Goal: Task Accomplishment & Management: Manage account settings

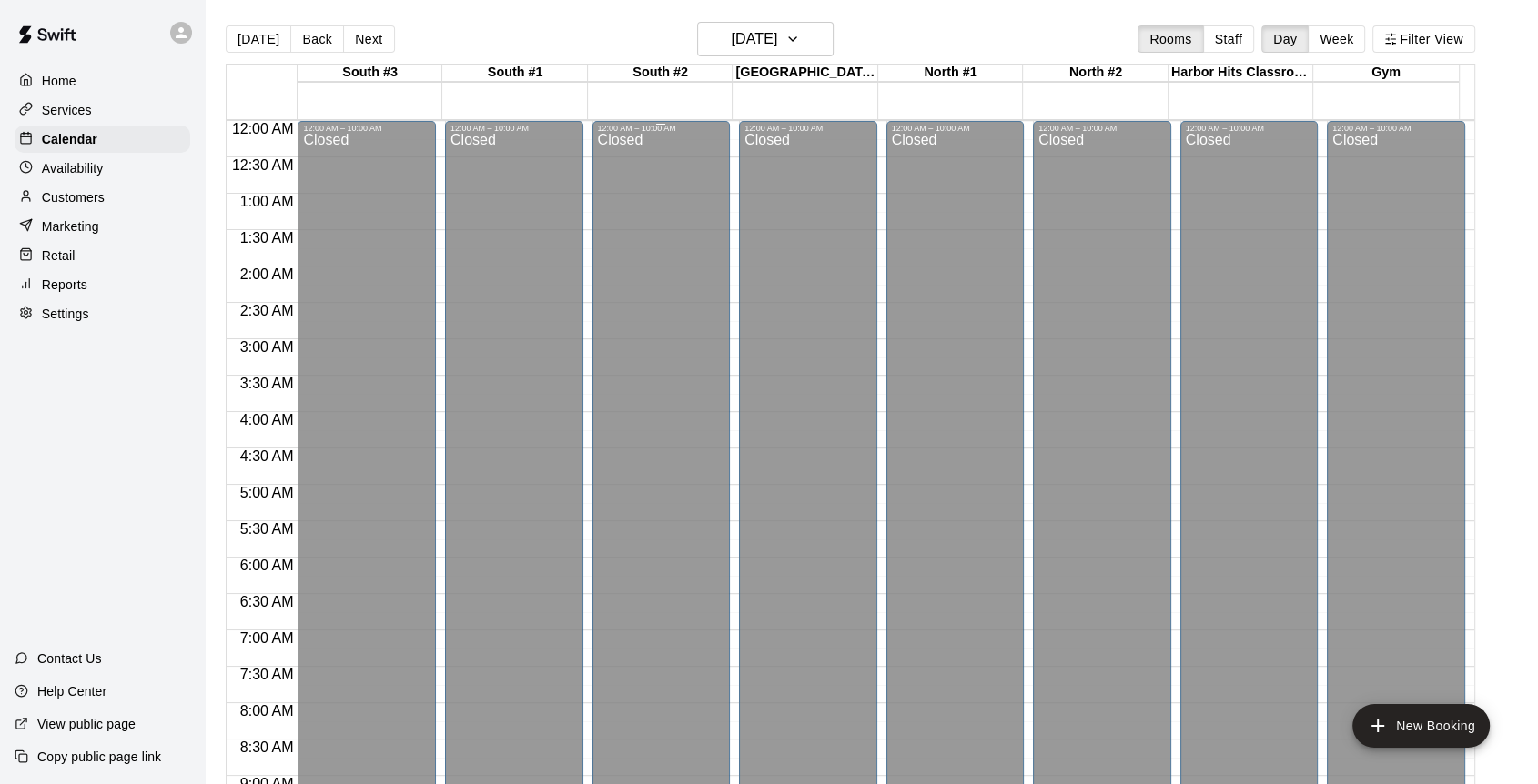
scroll to position [377, 0]
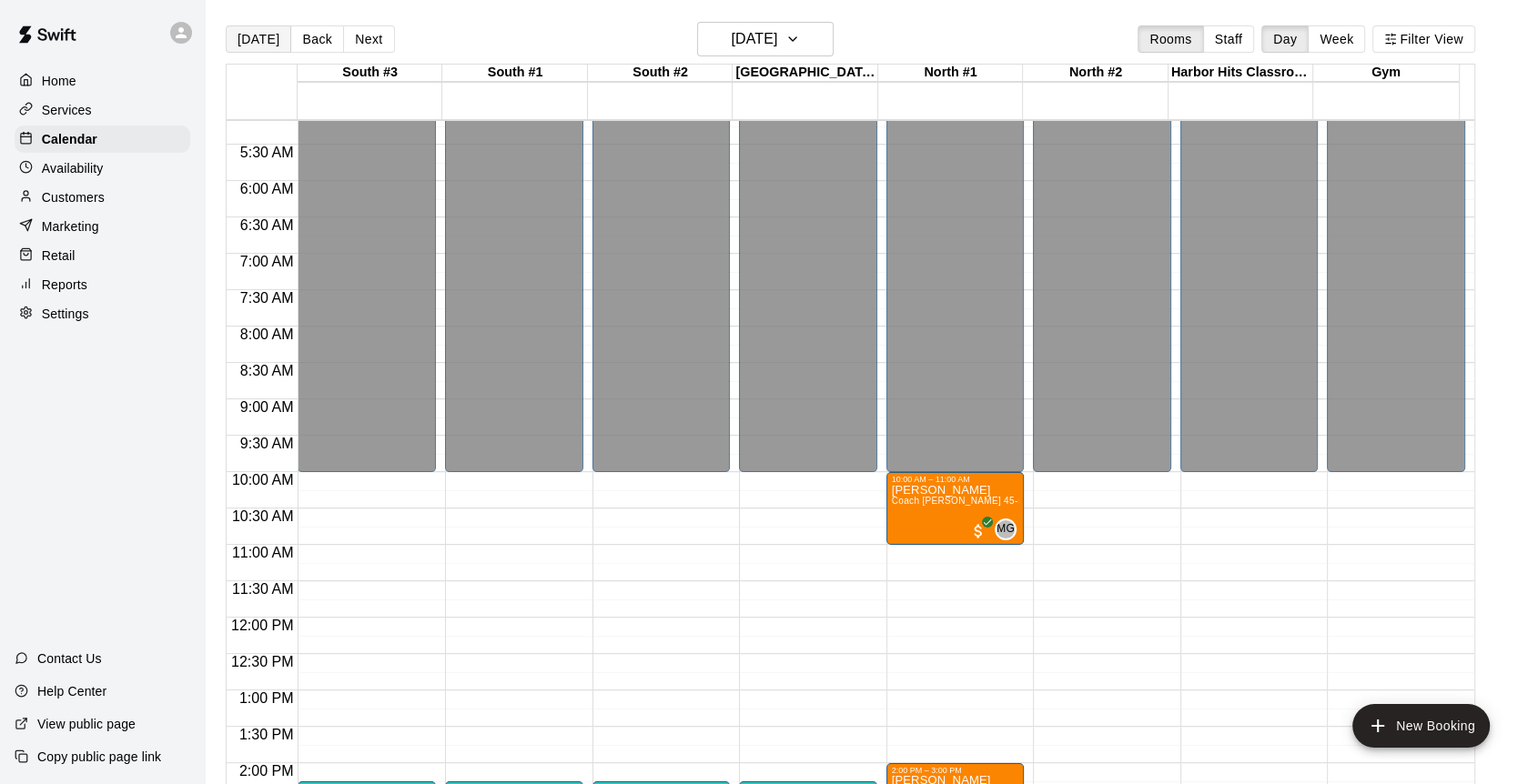
click at [255, 38] on button "[DATE]" at bounding box center [258, 39] width 65 height 27
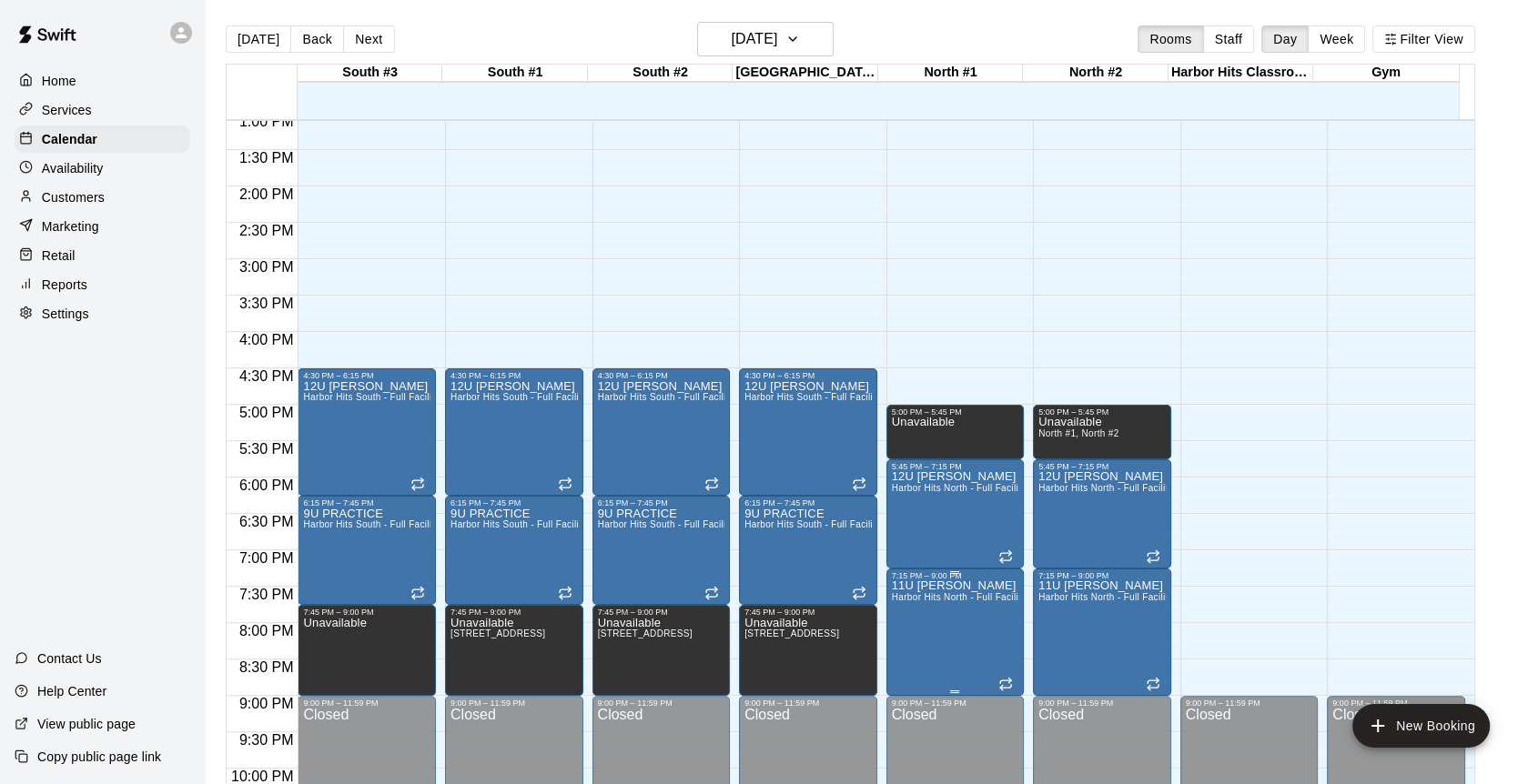
scroll to position [859, 0]
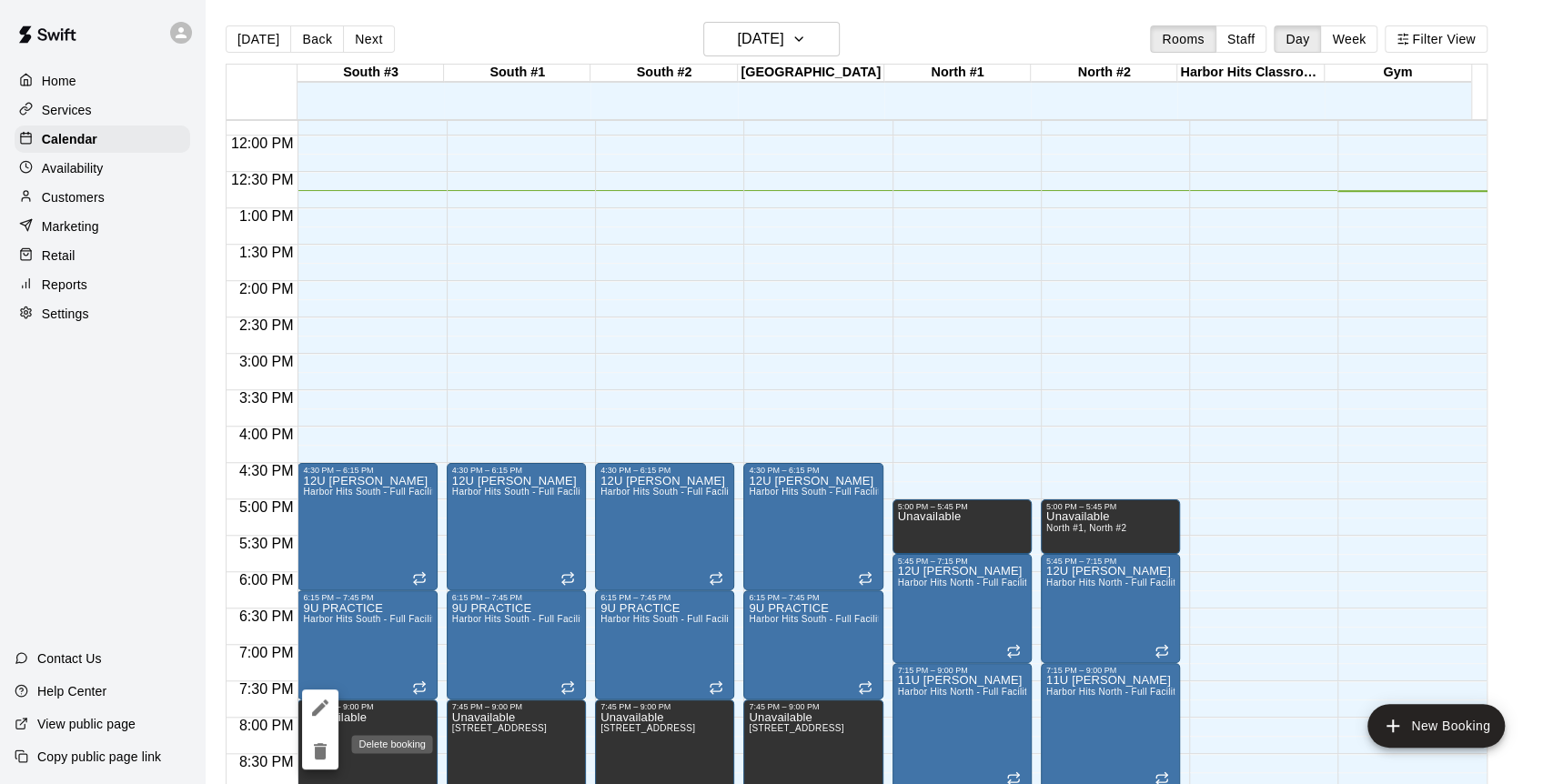
click at [323, 744] on icon "delete" at bounding box center [320, 751] width 13 height 17
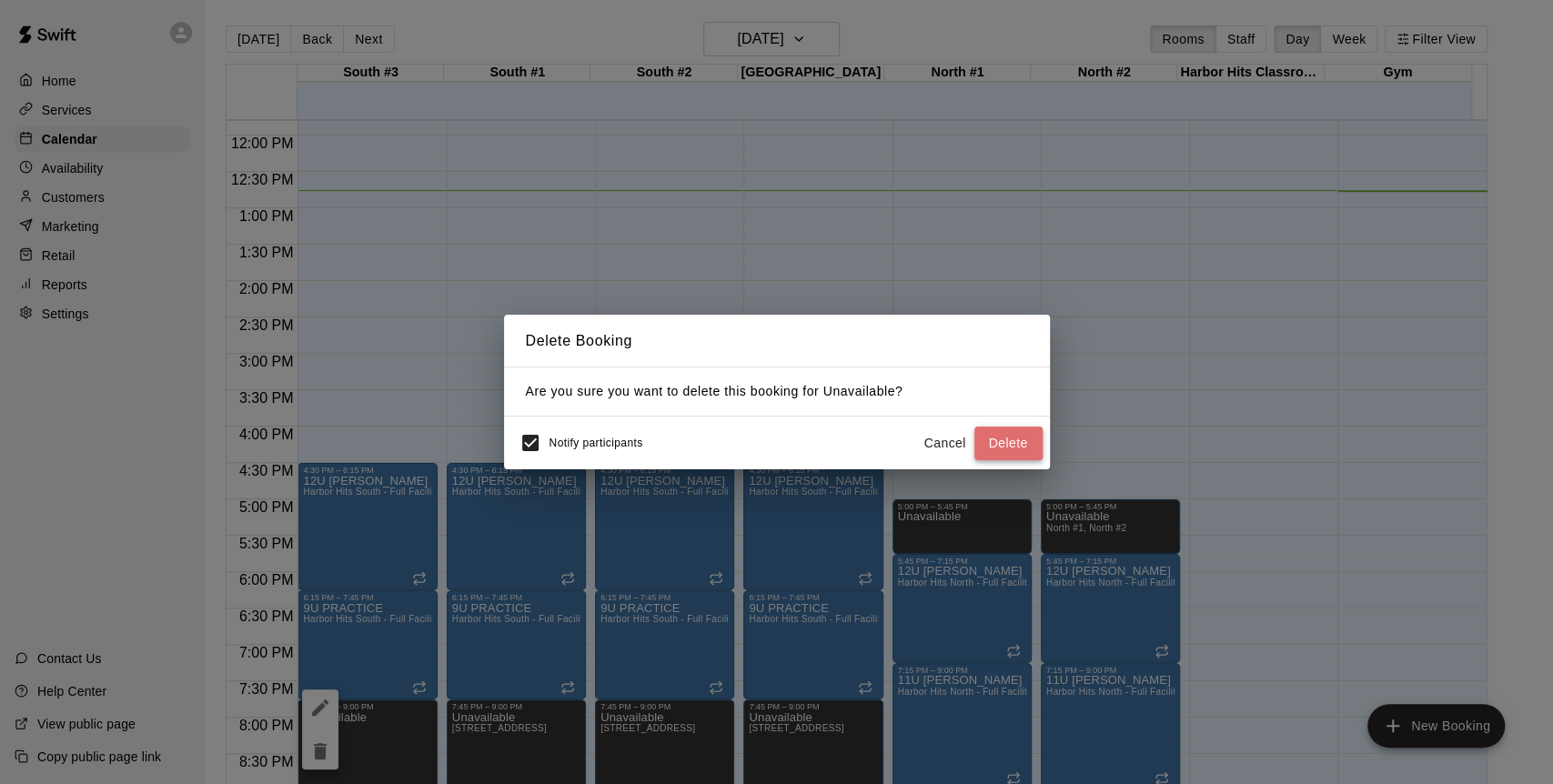
click at [1000, 440] on button "Delete" at bounding box center [1008, 443] width 68 height 34
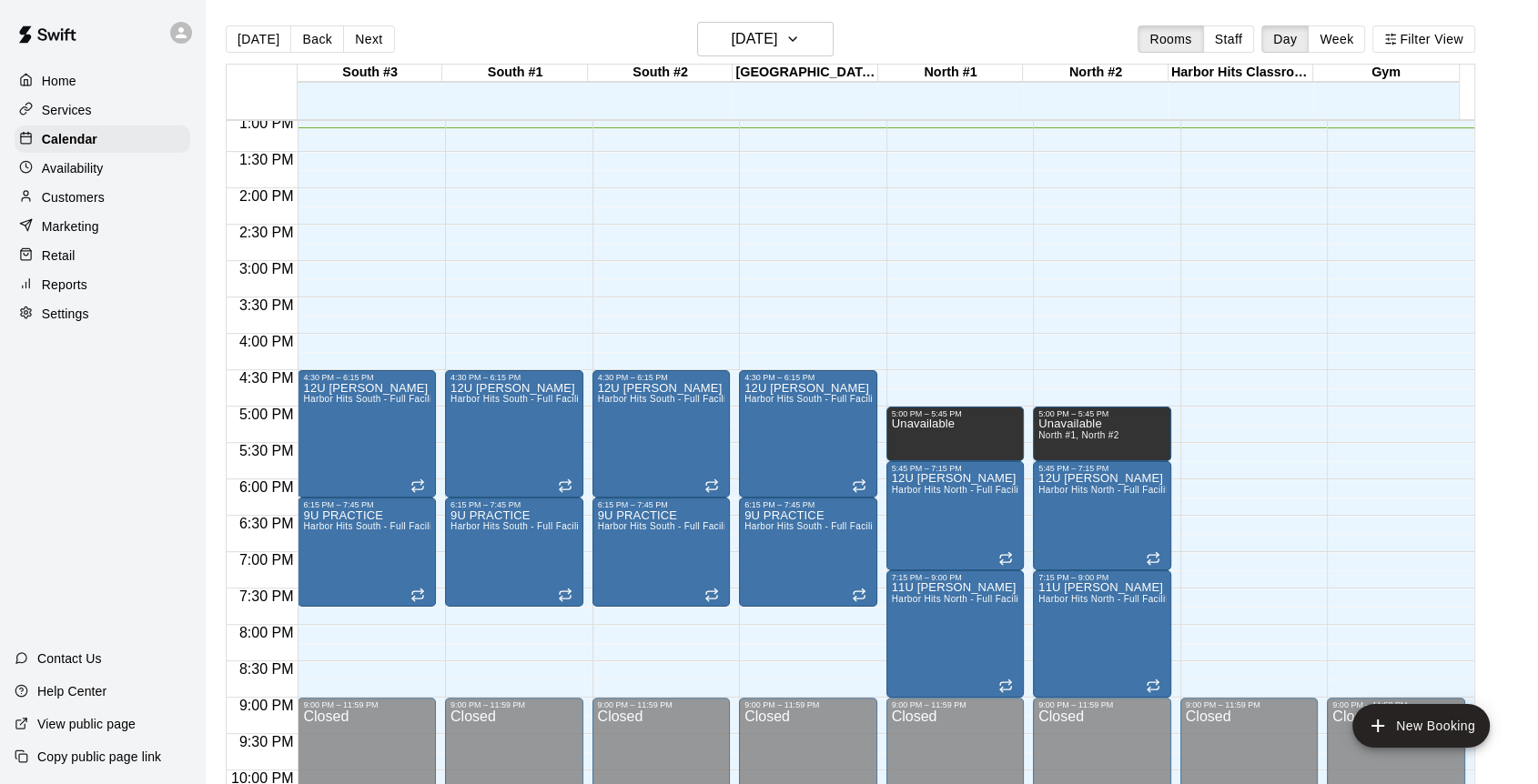
scroll to position [1062, 0]
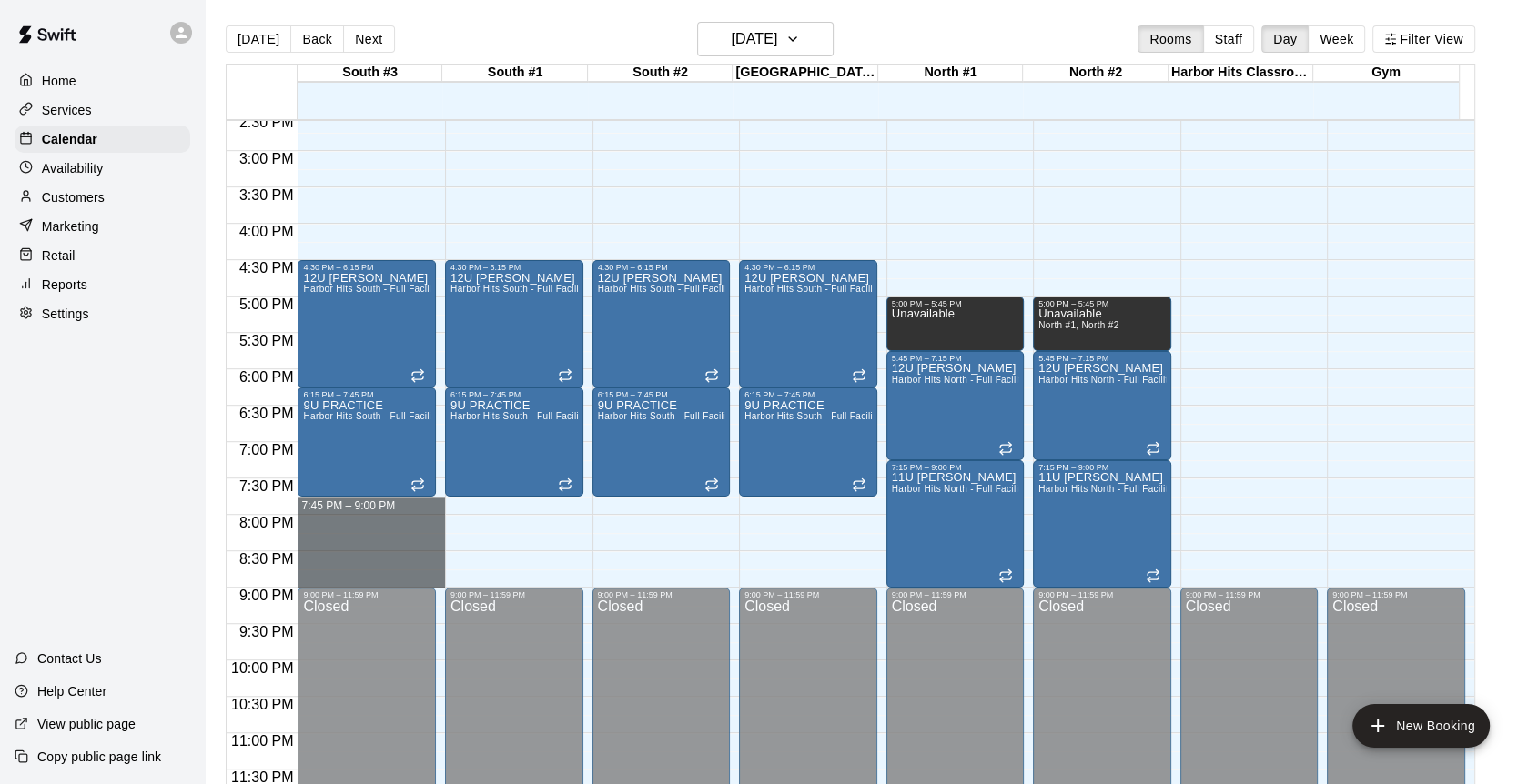
drag, startPoint x: 410, startPoint y: 502, endPoint x: 430, endPoint y: 580, distance: 80.5
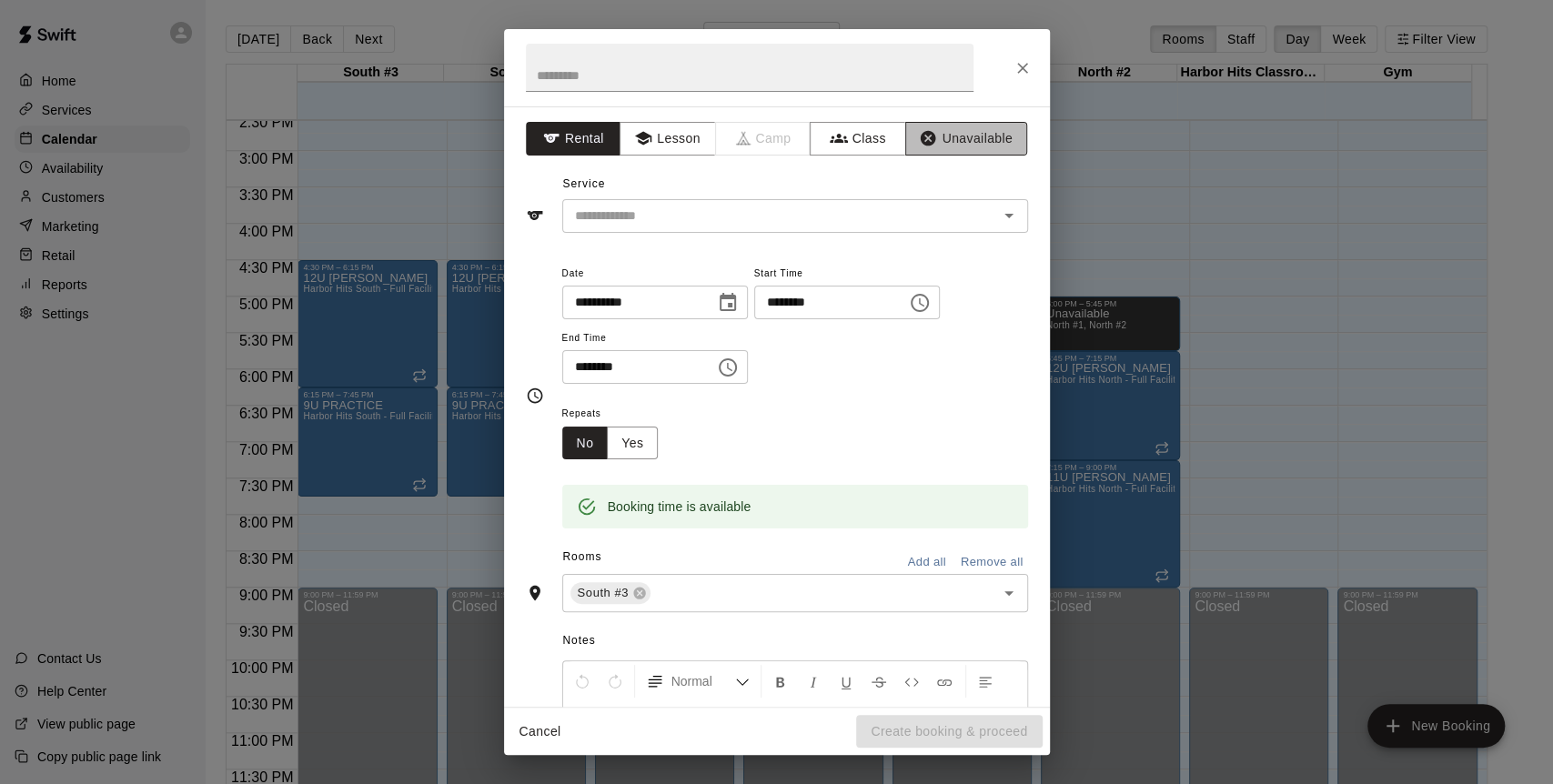
click at [977, 140] on button "Unavailable" at bounding box center [966, 138] width 122 height 34
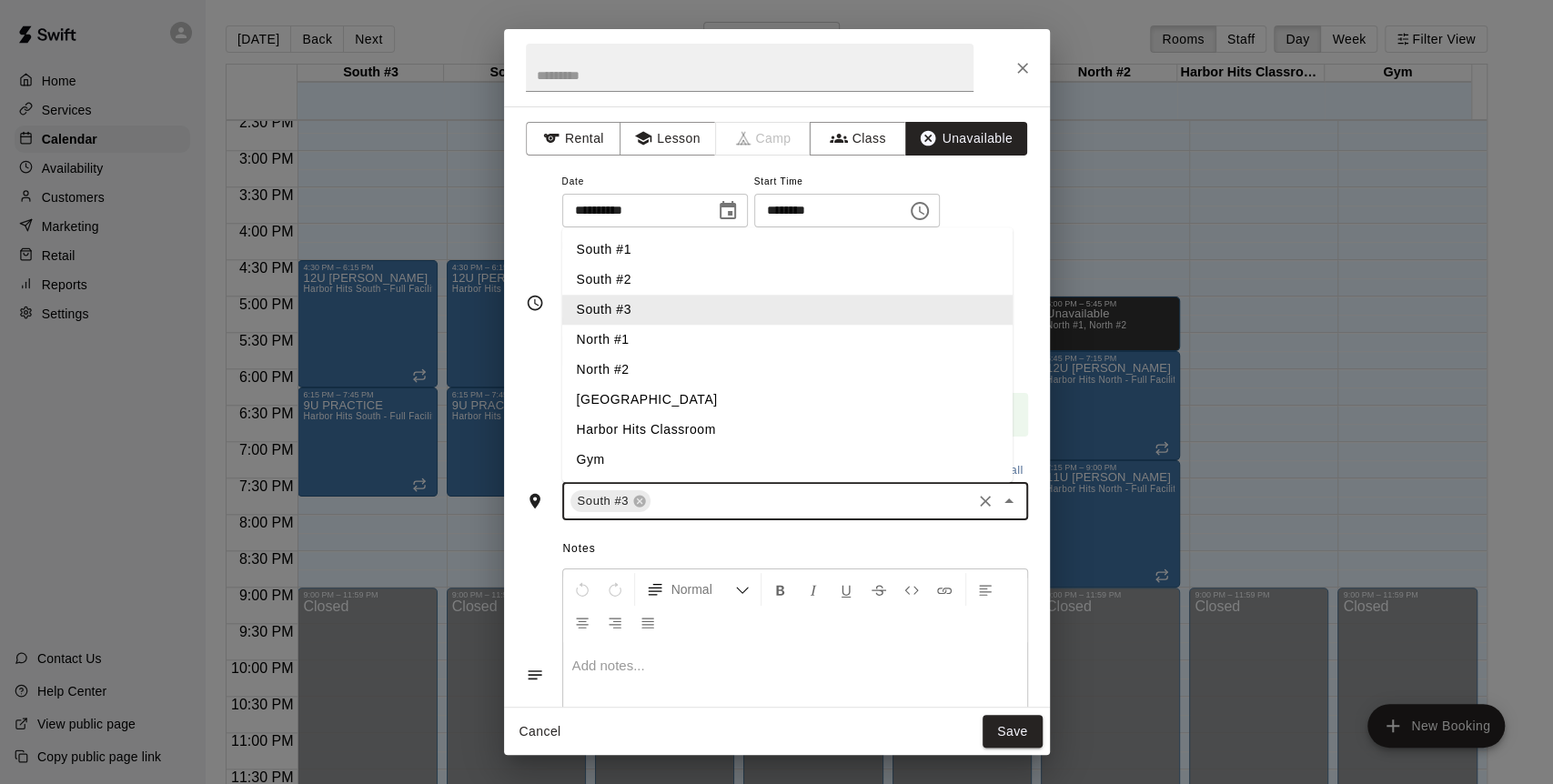
click at [899, 503] on input "text" at bounding box center [811, 501] width 315 height 22
click at [626, 252] on li "South #1" at bounding box center [787, 249] width 450 height 30
click at [627, 280] on li "South #2" at bounding box center [787, 280] width 450 height 30
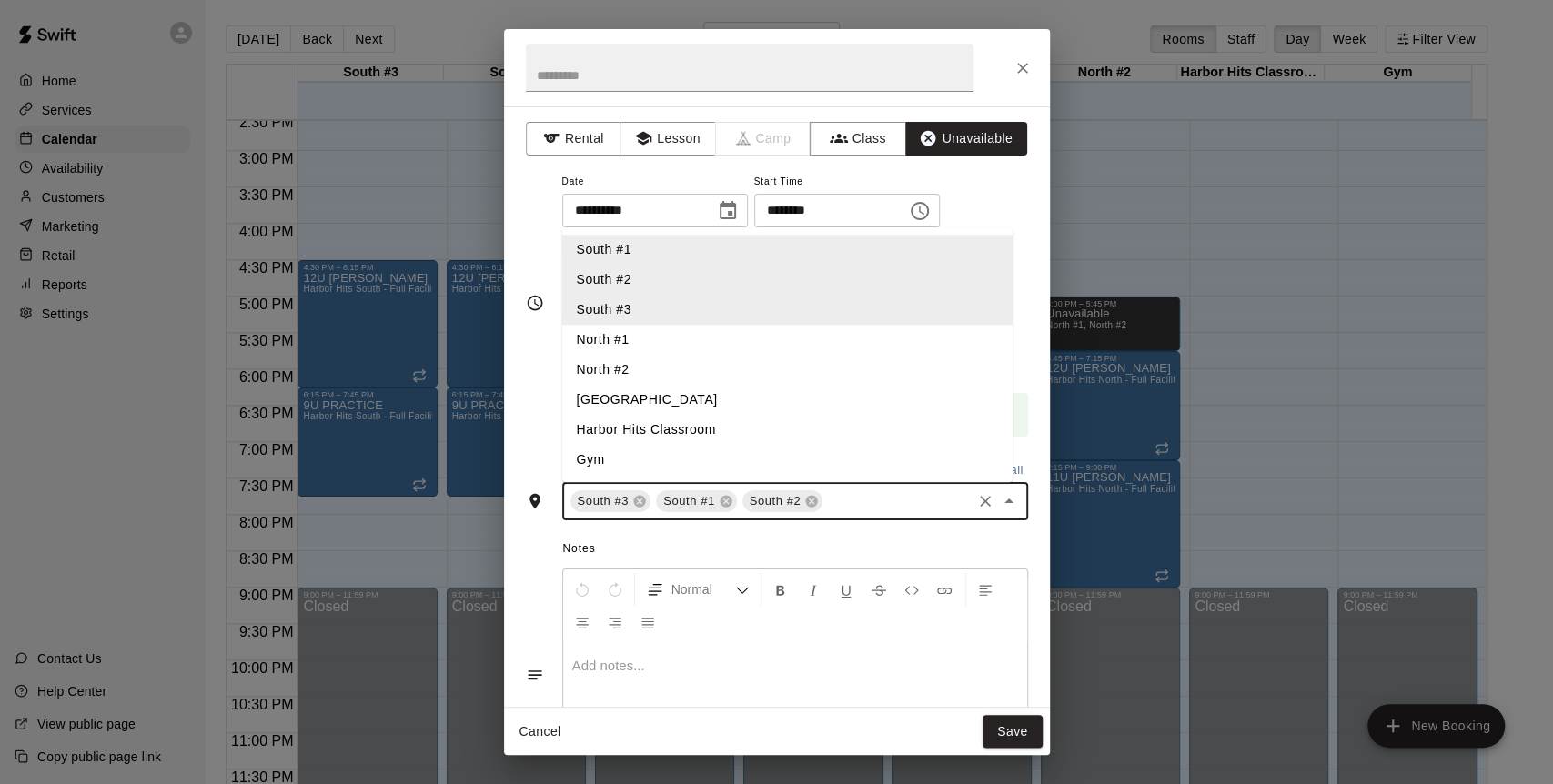
click at [623, 390] on li "[GEOGRAPHIC_DATA]" at bounding box center [787, 399] width 450 height 30
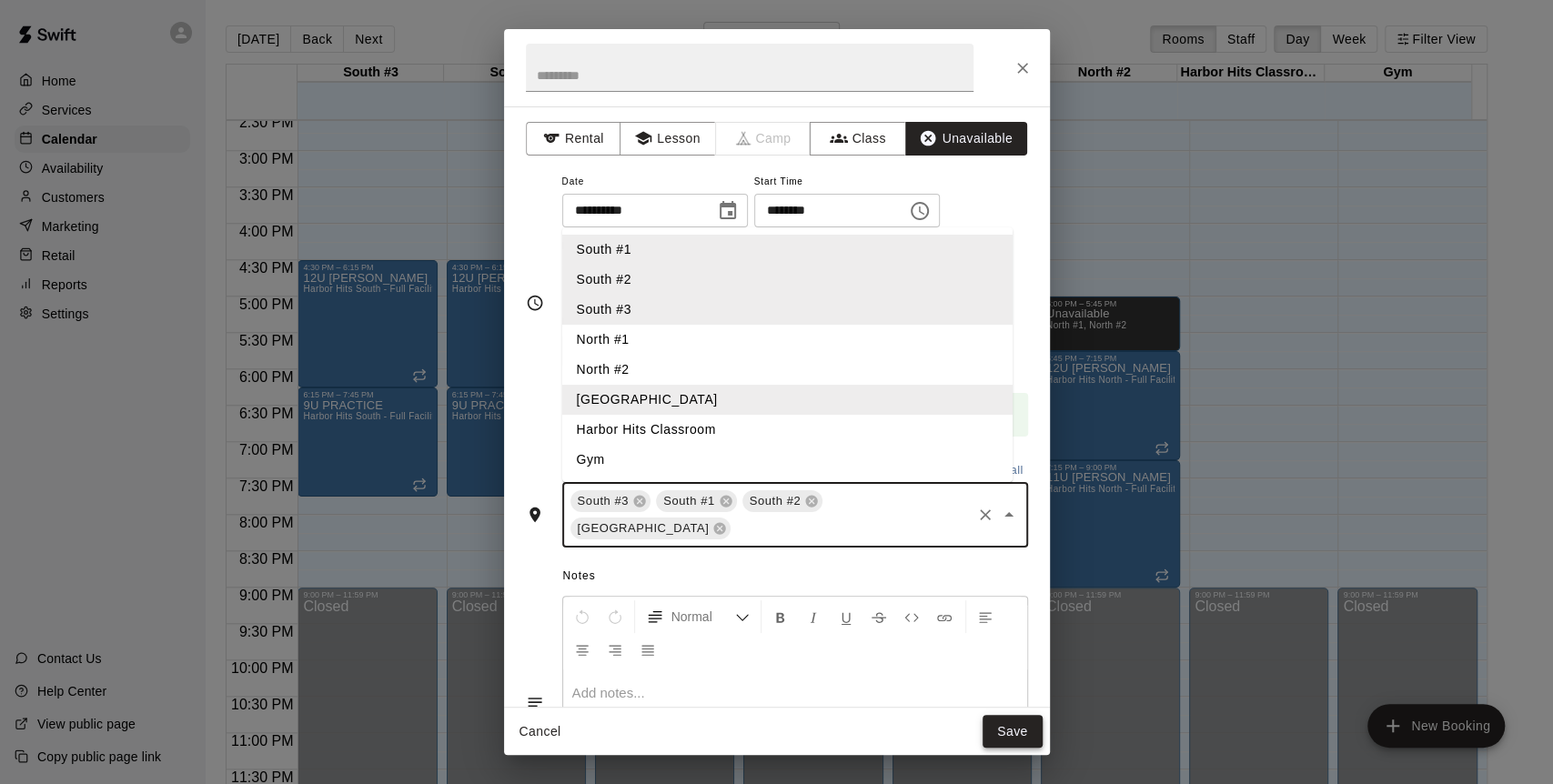
click at [1027, 728] on button "Save" at bounding box center [1013, 731] width 60 height 34
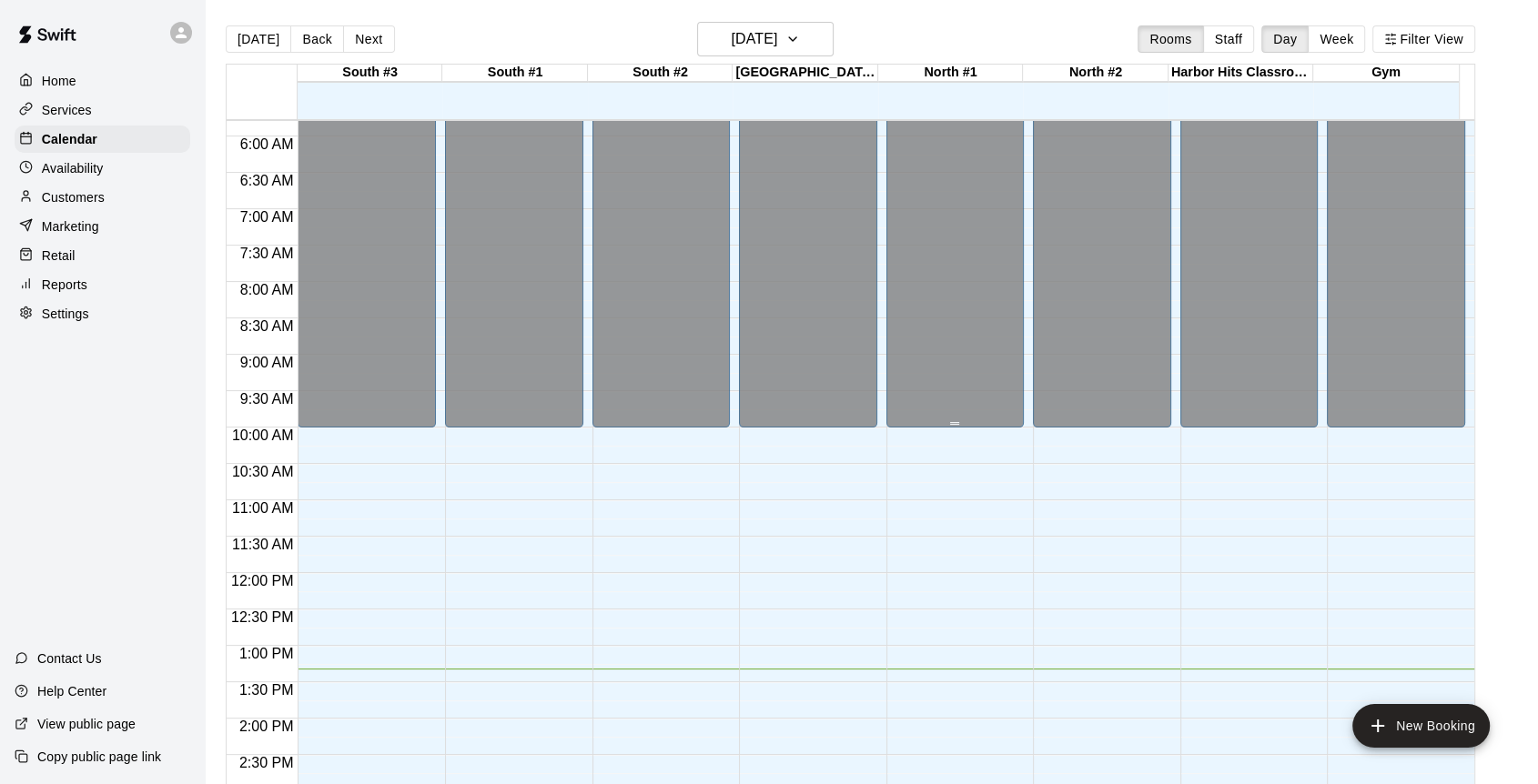
scroll to position [455, 0]
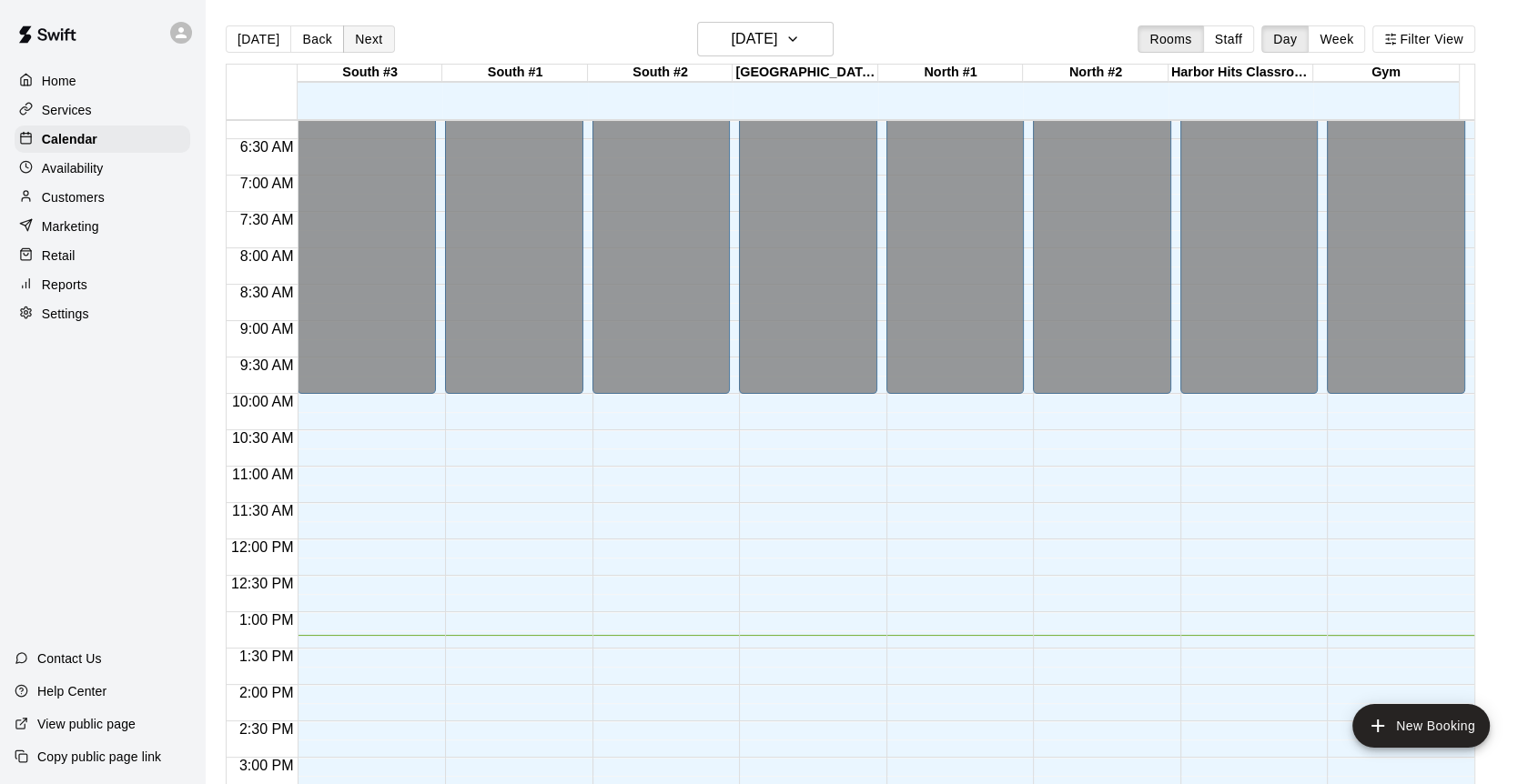
click at [362, 32] on button "Next" at bounding box center [368, 39] width 51 height 27
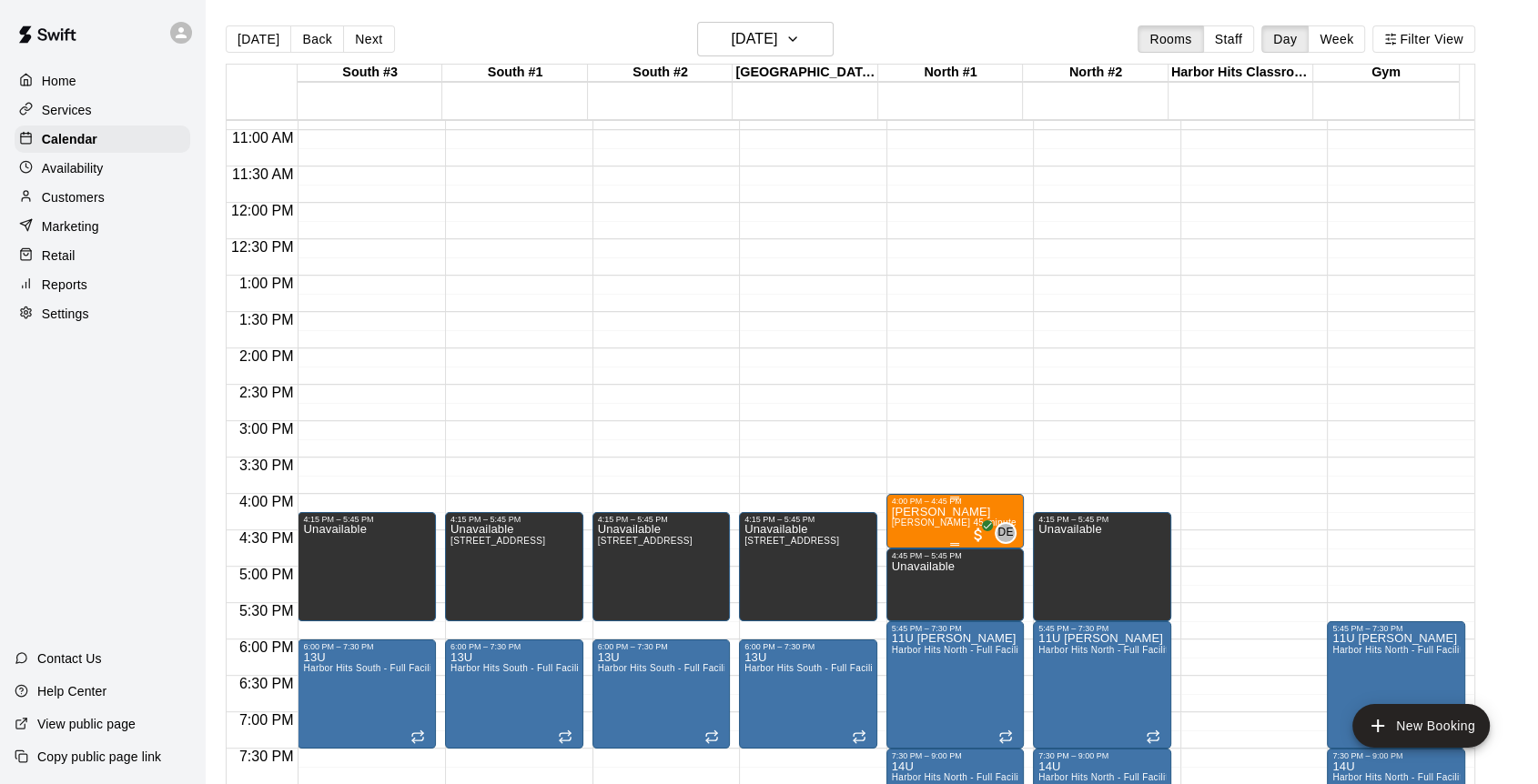
scroll to position [1062, 0]
